Goal: Navigation & Orientation: Find specific page/section

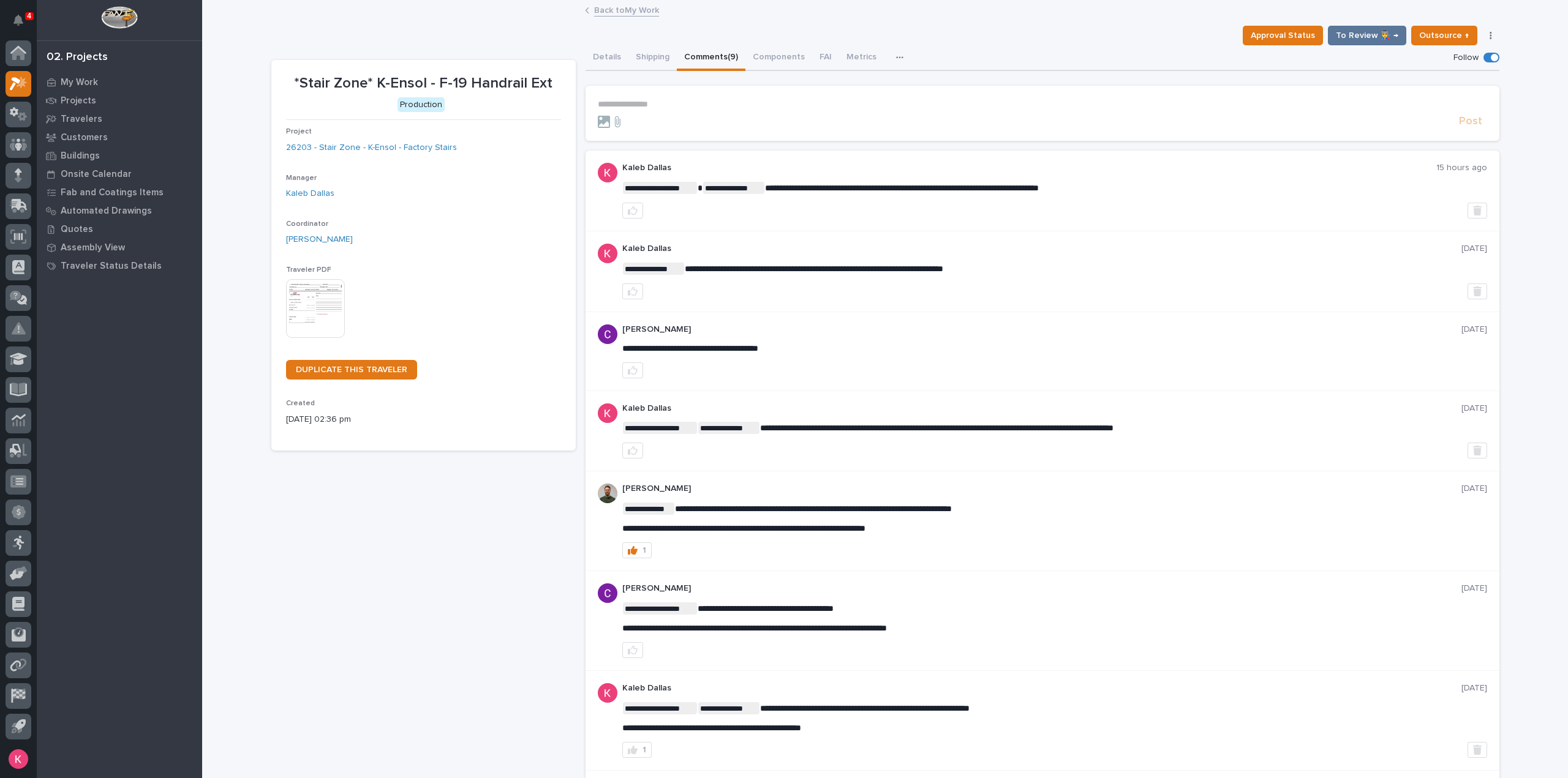
click at [8, 96] on div at bounding box center [18, 86] width 26 height 30
click at [23, 91] on div at bounding box center [18, 83] width 26 height 26
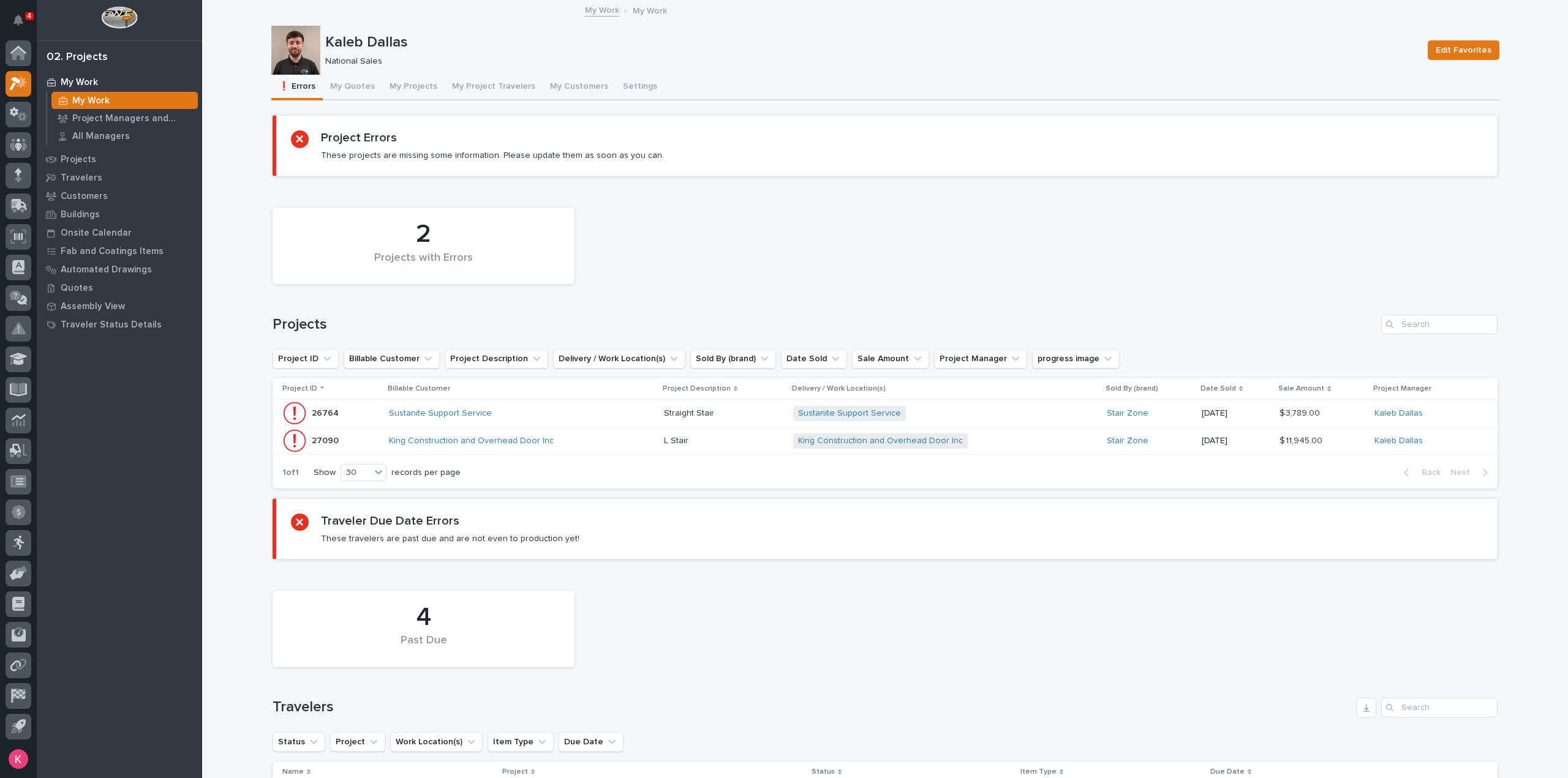
click at [100, 78] on div "My Work" at bounding box center [119, 81] width 159 height 17
click at [99, 94] on div "My Work" at bounding box center [124, 100] width 147 height 17
click at [21, 27] on button "Notifications" at bounding box center [18, 20] width 26 height 26
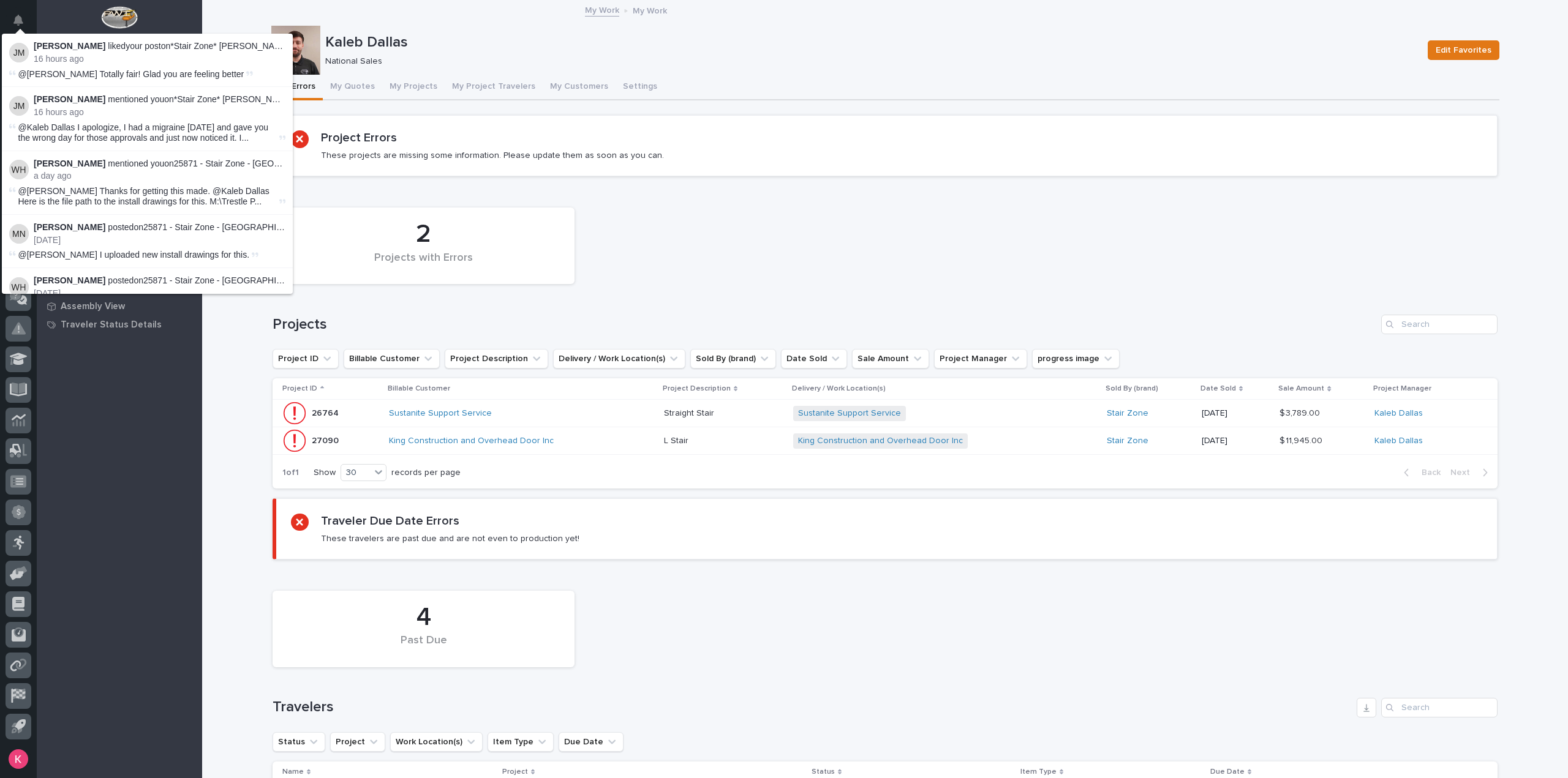
click at [1203, 286] on div "2 Projects with Errors" at bounding box center [885, 246] width 1237 height 89
